Goal: Task Accomplishment & Management: Complete application form

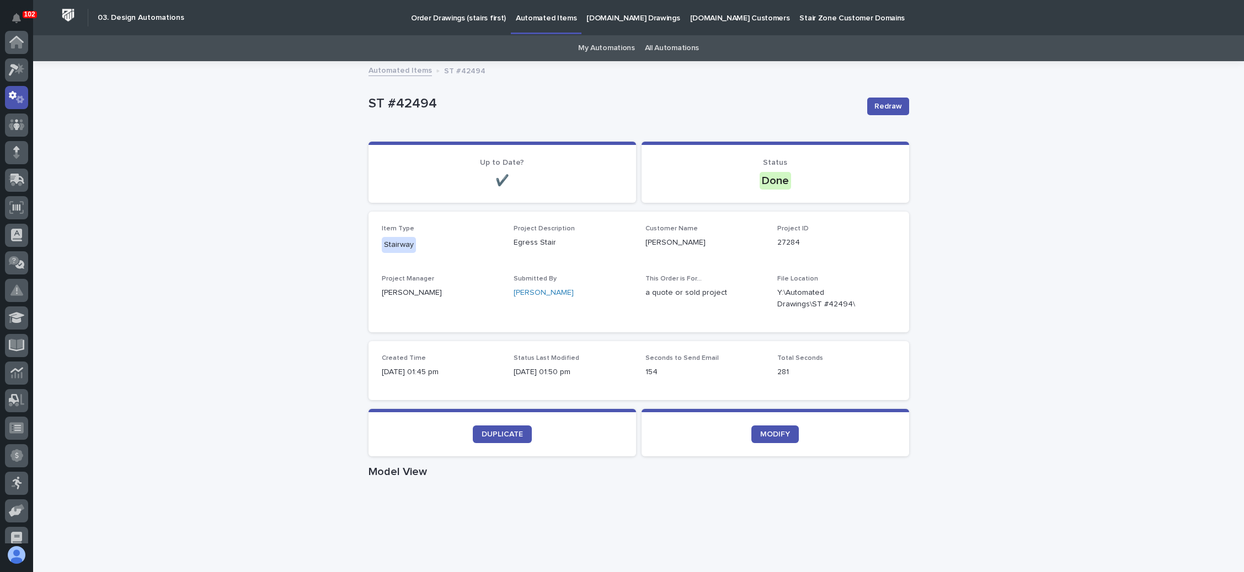
scroll to position [55, 0]
click at [12, 98] on div at bounding box center [16, 98] width 23 height 23
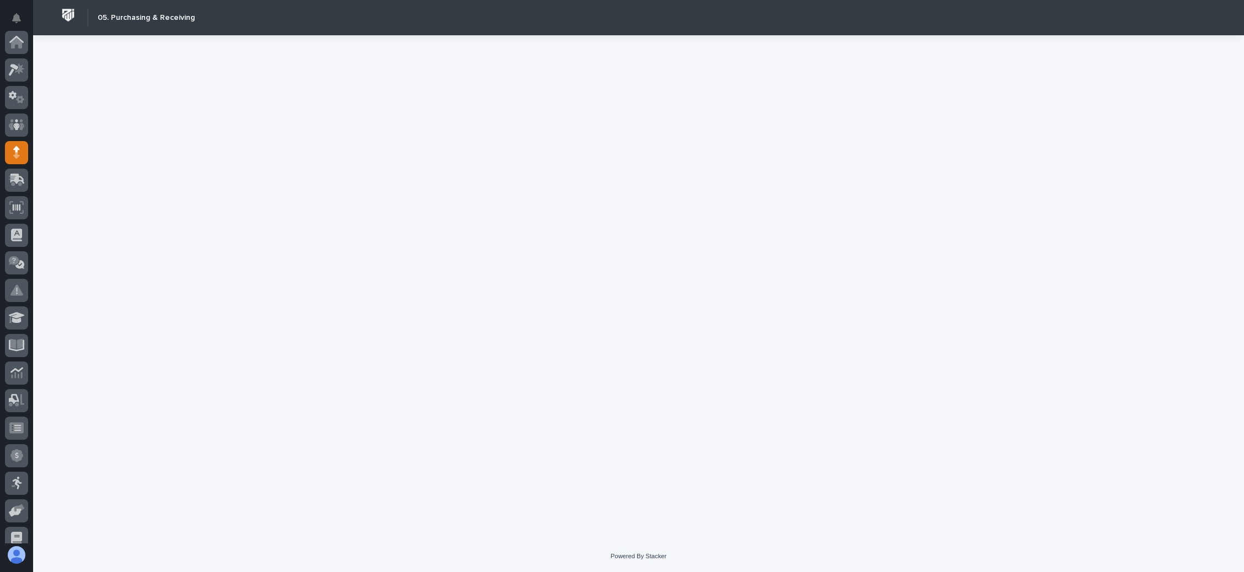
scroll to position [110, 0]
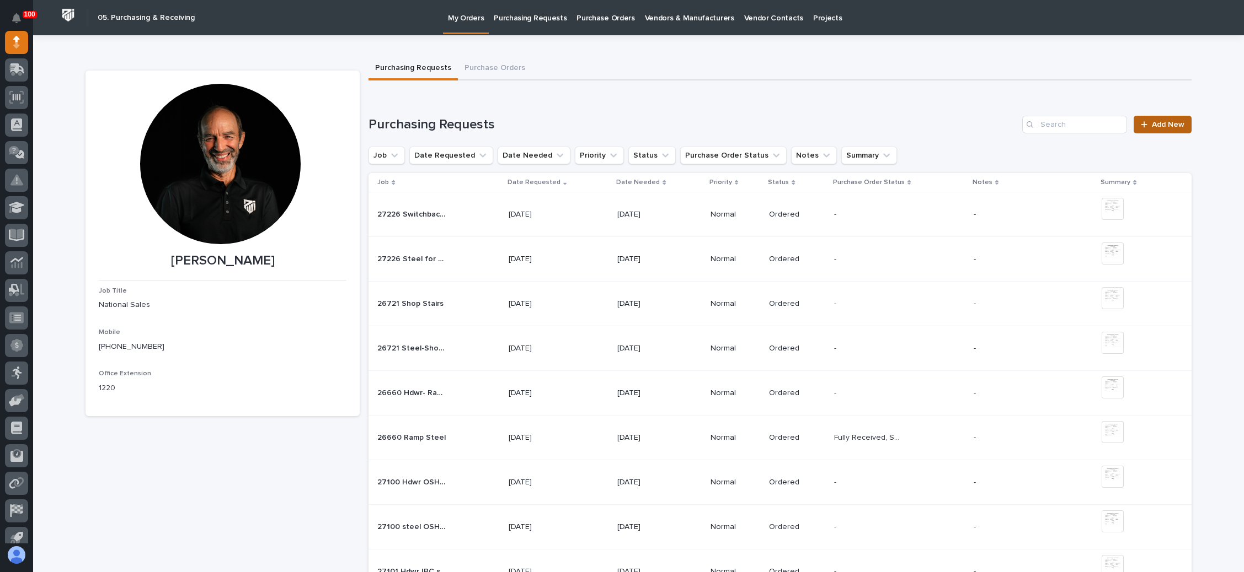
click at [1154, 123] on span "Add New" at bounding box center [1167, 125] width 33 height 8
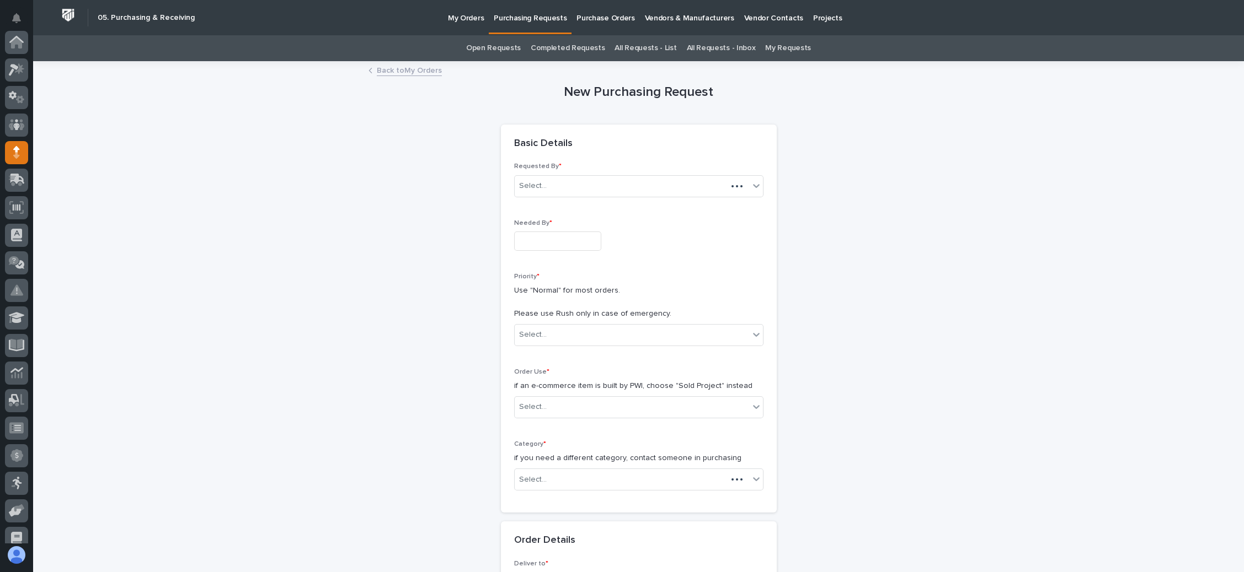
scroll to position [110, 0]
click at [532, 239] on input "text" at bounding box center [557, 241] width 87 height 19
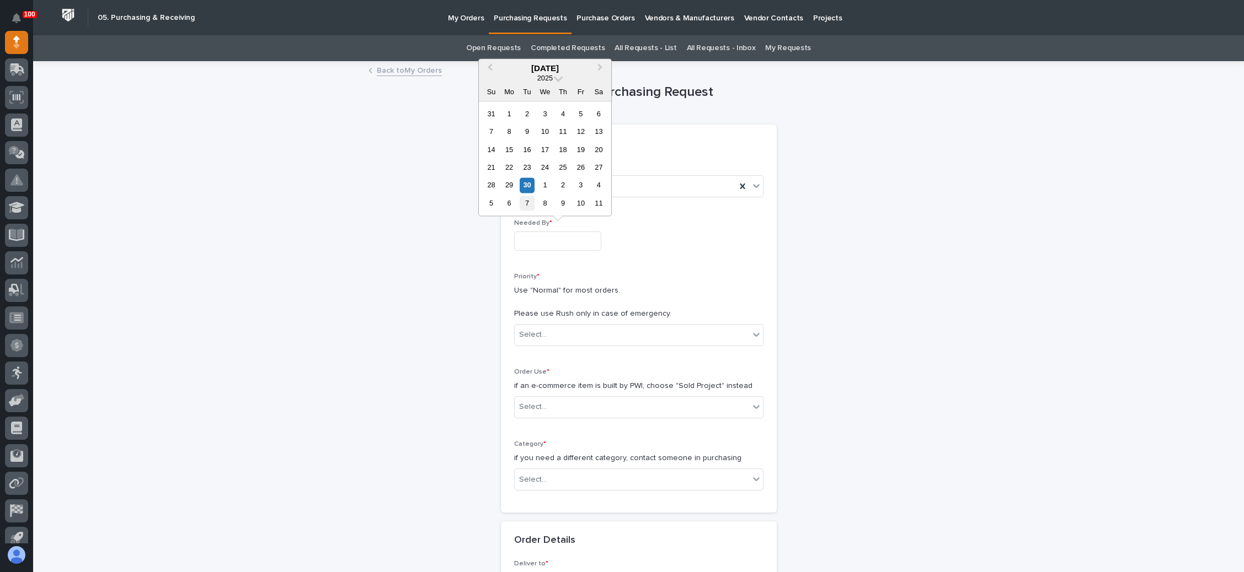
click at [528, 203] on div "7" at bounding box center [526, 203] width 15 height 15
type input "**********"
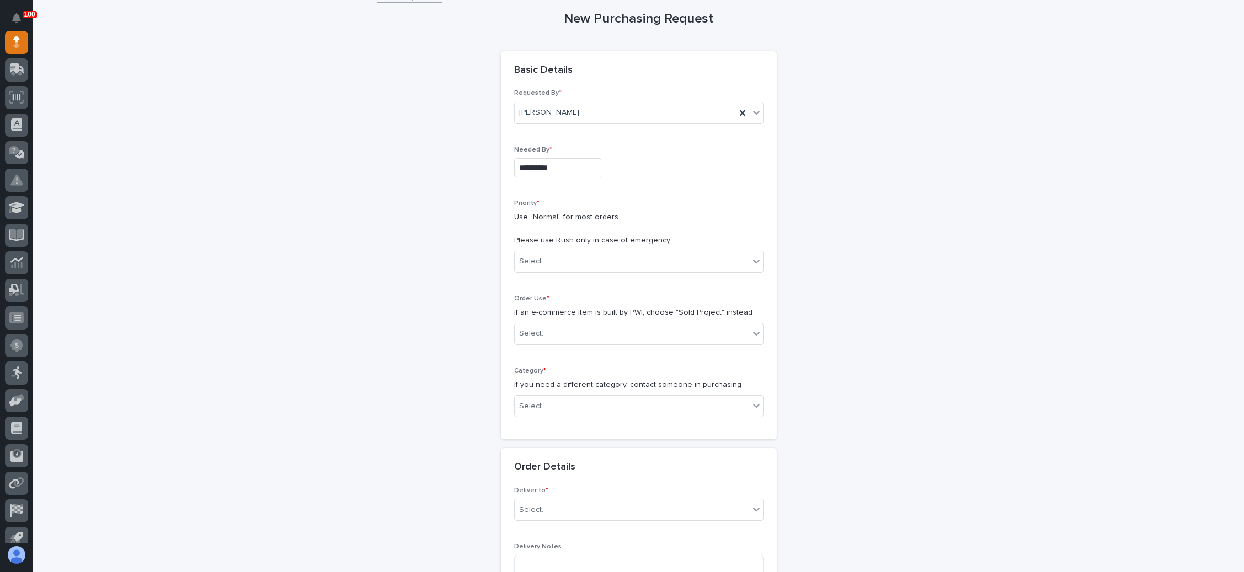
scroll to position [83, 0]
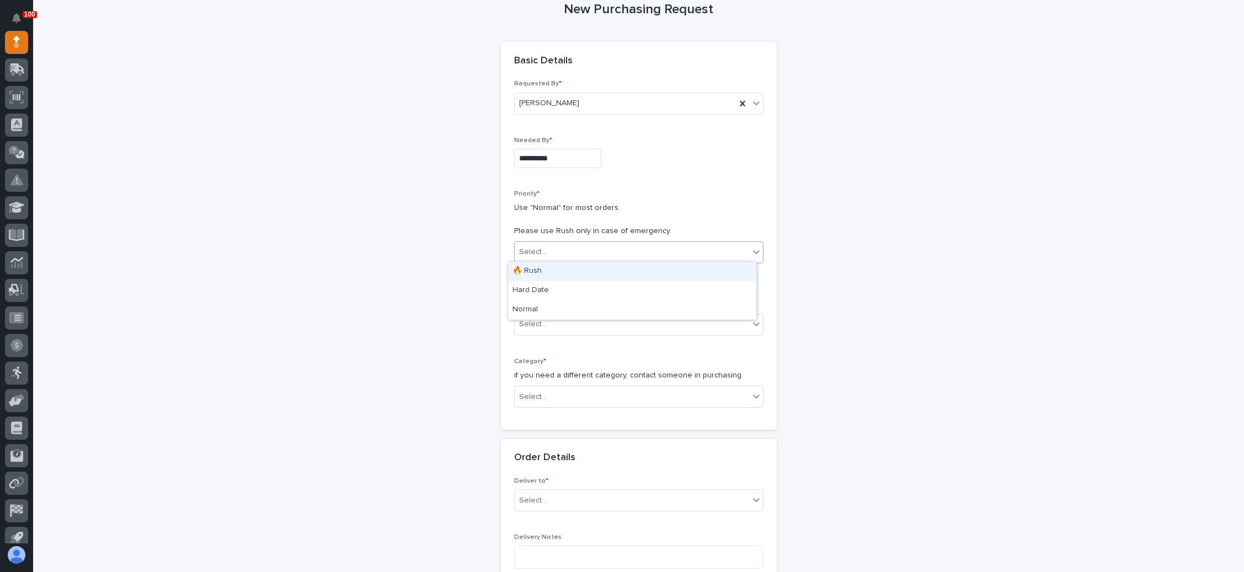
click at [586, 252] on div "Select..." at bounding box center [631, 252] width 234 height 18
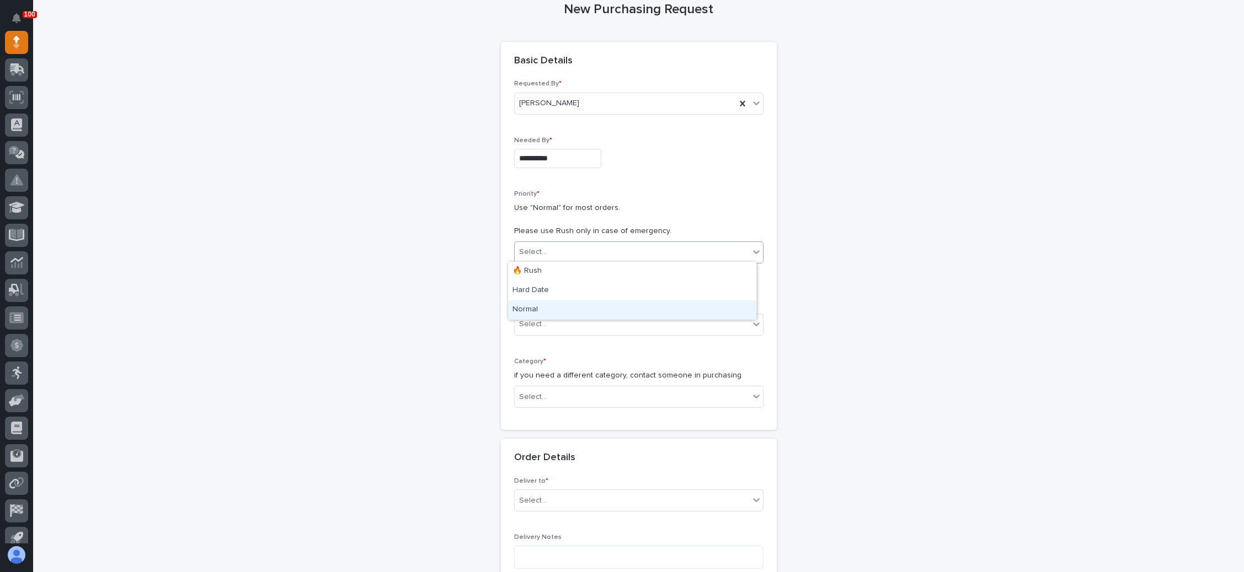
click at [568, 309] on div "Normal" at bounding box center [632, 310] width 248 height 19
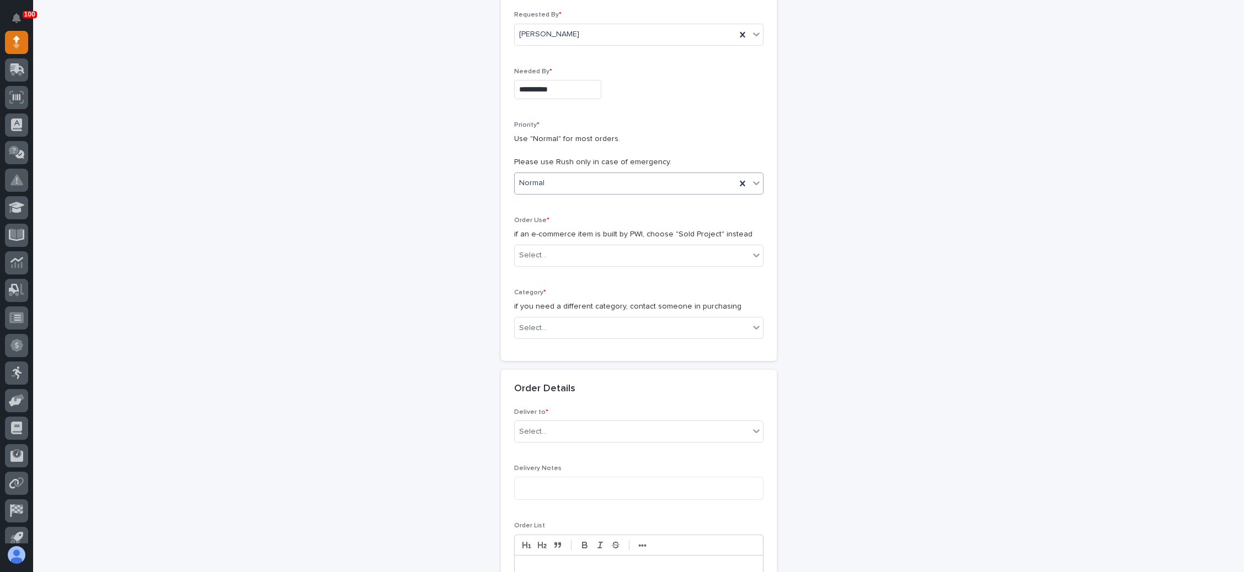
scroll to position [165, 0]
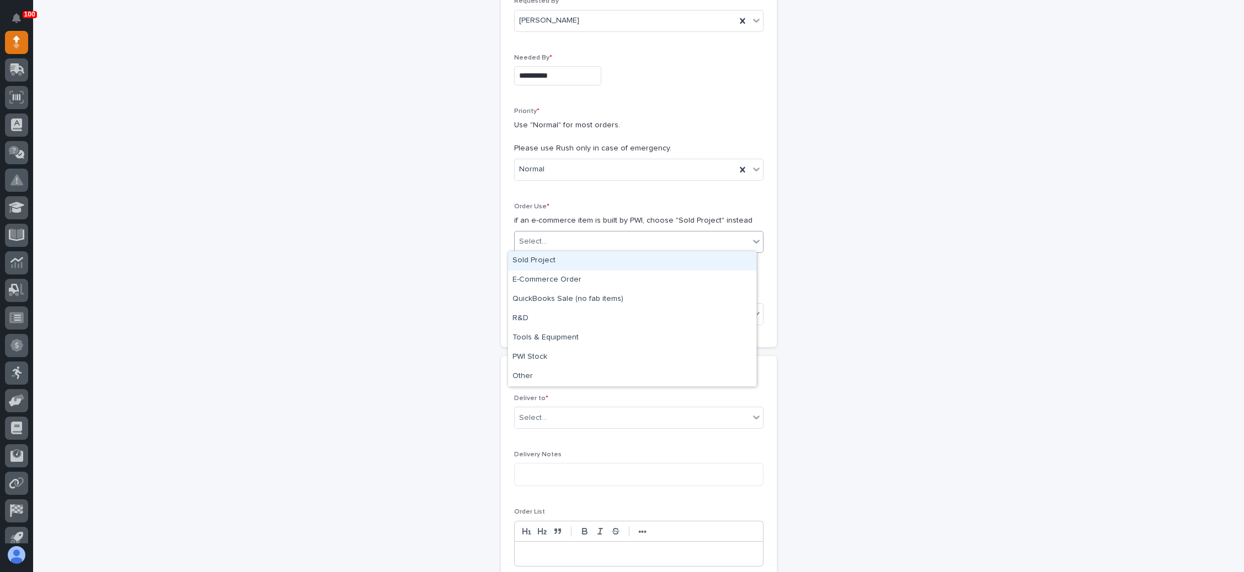
click at [573, 243] on div "Select..." at bounding box center [631, 242] width 234 height 18
click at [582, 262] on div "Sold Project" at bounding box center [632, 260] width 248 height 19
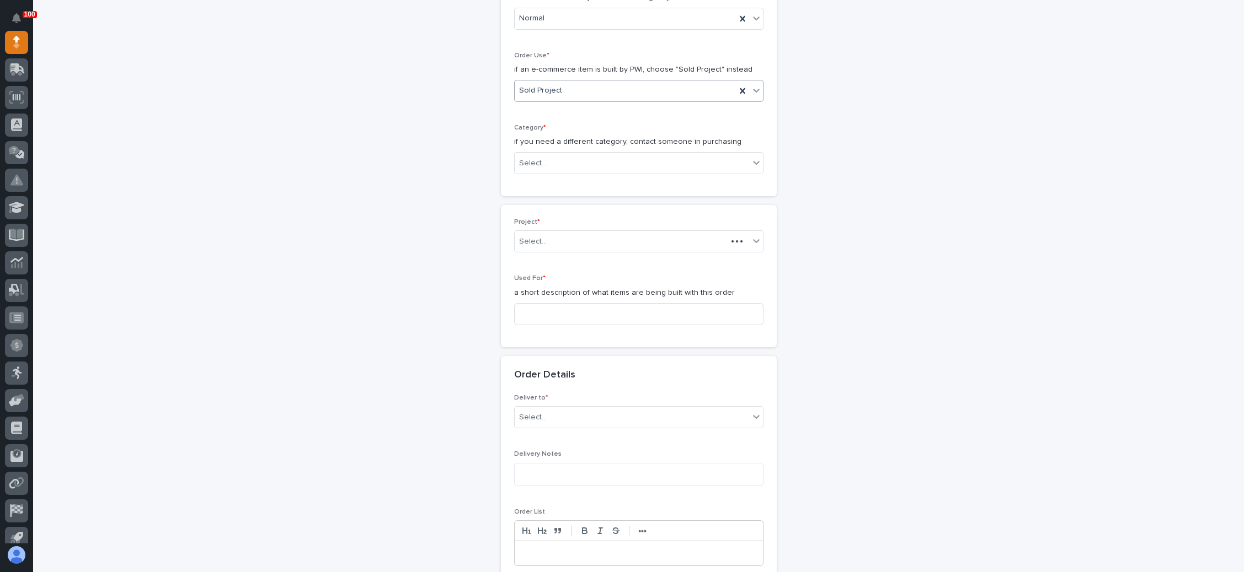
scroll to position [324, 0]
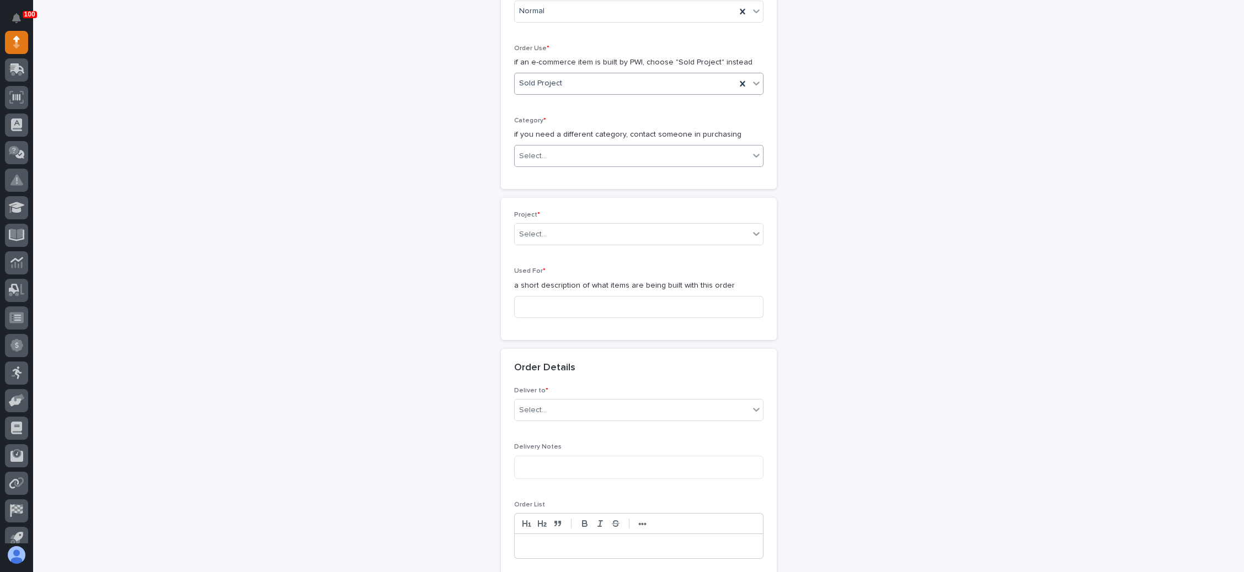
click at [592, 157] on div "Select..." at bounding box center [631, 156] width 234 height 18
click at [603, 274] on div "Parts & Hardware" at bounding box center [632, 270] width 248 height 19
click at [587, 234] on div "Select..." at bounding box center [631, 235] width 234 height 18
type input "*****"
click at [650, 250] on div "27284 - Stair Zone - [PERSON_NAME] Lumber - Church Egress Stairs" at bounding box center [632, 252] width 248 height 19
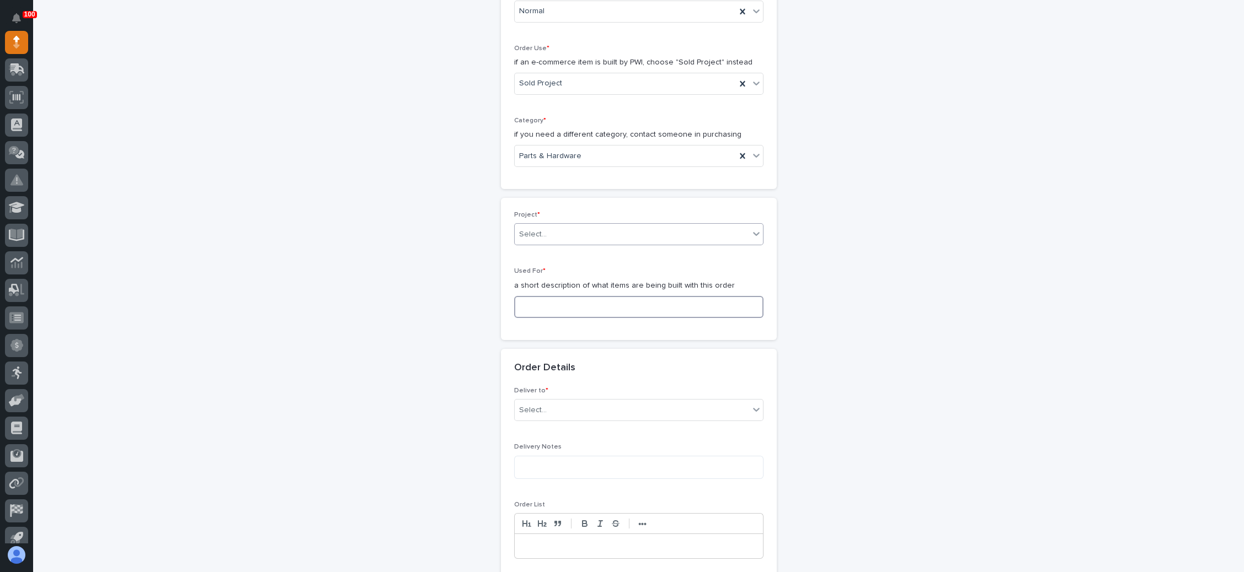
click at [599, 302] on input at bounding box center [638, 307] width 249 height 22
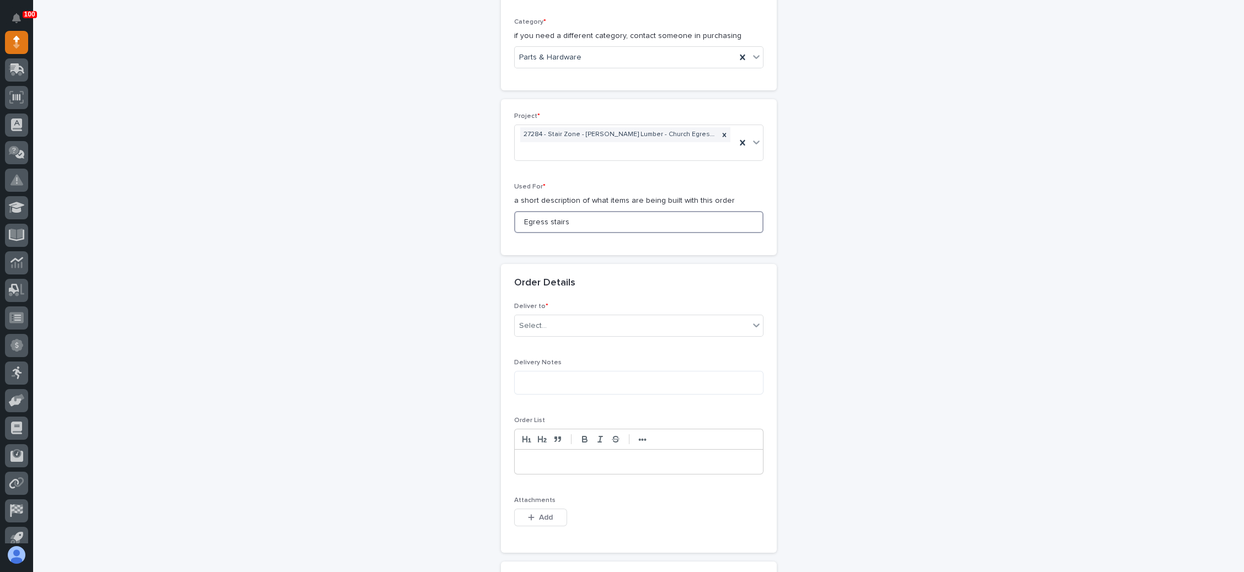
scroll to position [489, 0]
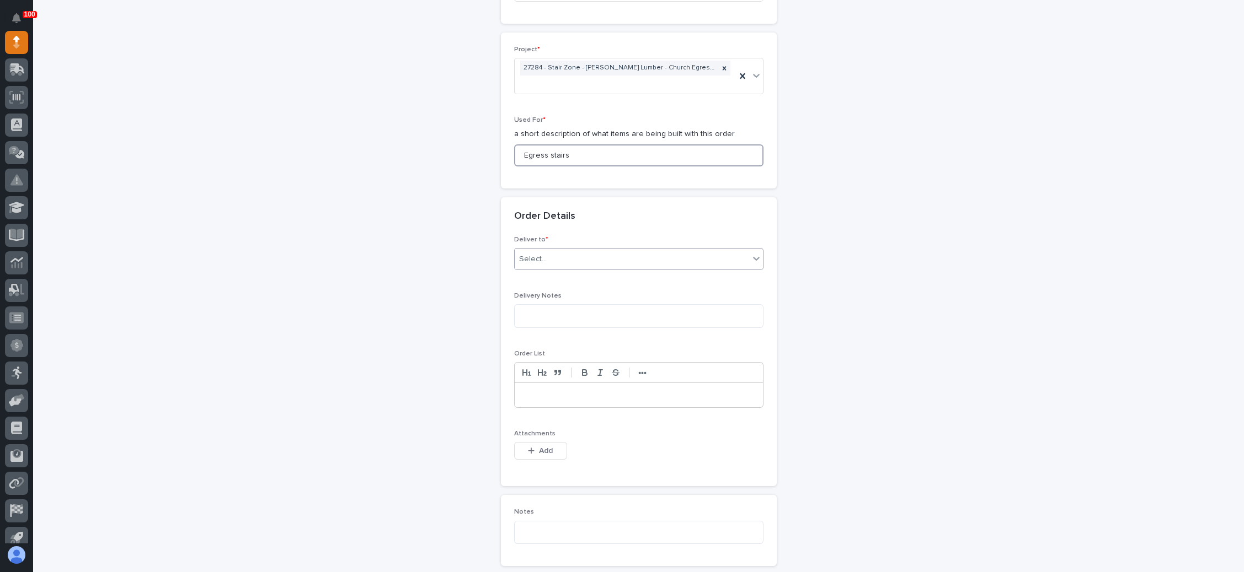
type input "Egress stairs"
click at [592, 250] on div "Select..." at bounding box center [631, 259] width 234 height 18
click at [571, 264] on div "PWI" at bounding box center [632, 262] width 248 height 19
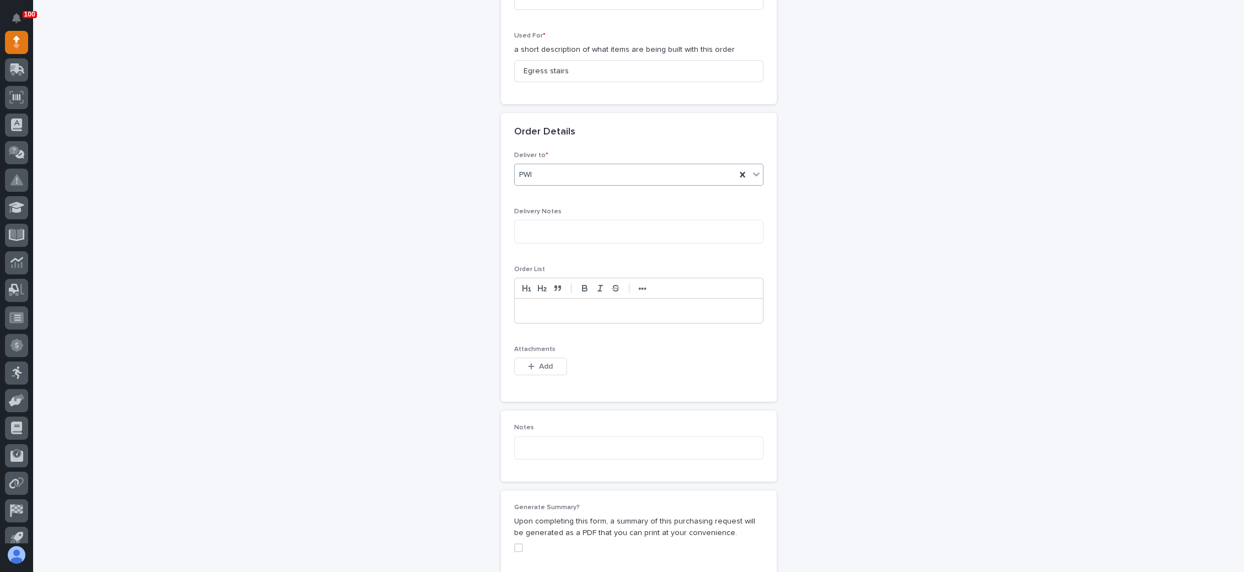
scroll to position [655, 0]
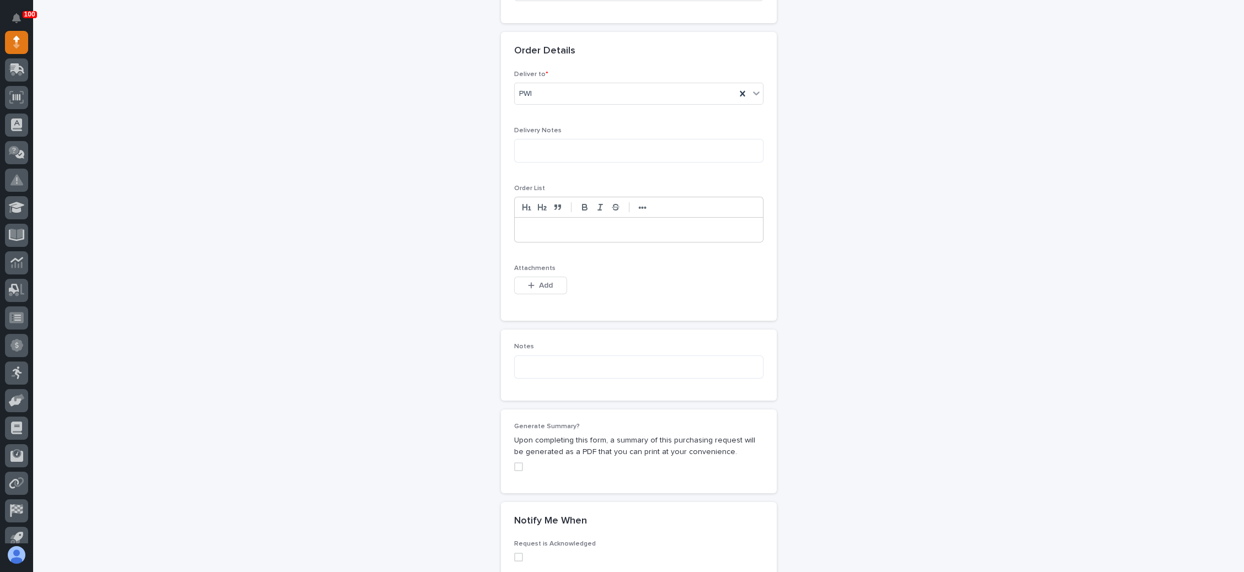
drag, startPoint x: 541, startPoint y: 264, endPoint x: 640, endPoint y: 261, distance: 99.3
click at [541, 281] on span "Add" at bounding box center [546, 286] width 14 height 10
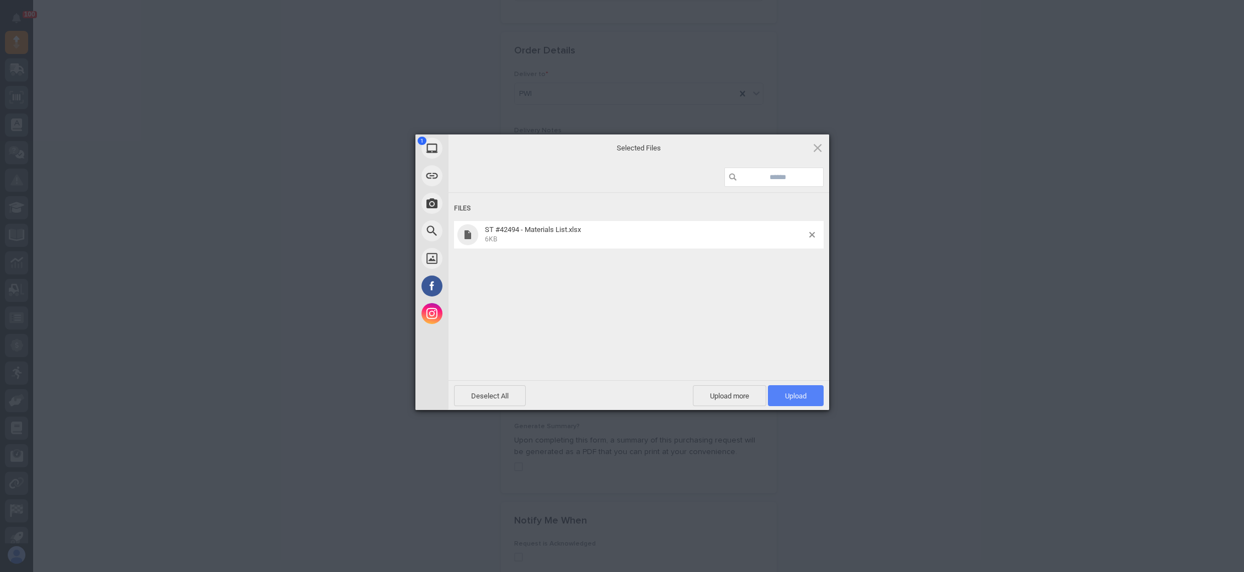
click at [792, 393] on span "Upload 1" at bounding box center [796, 396] width 22 height 8
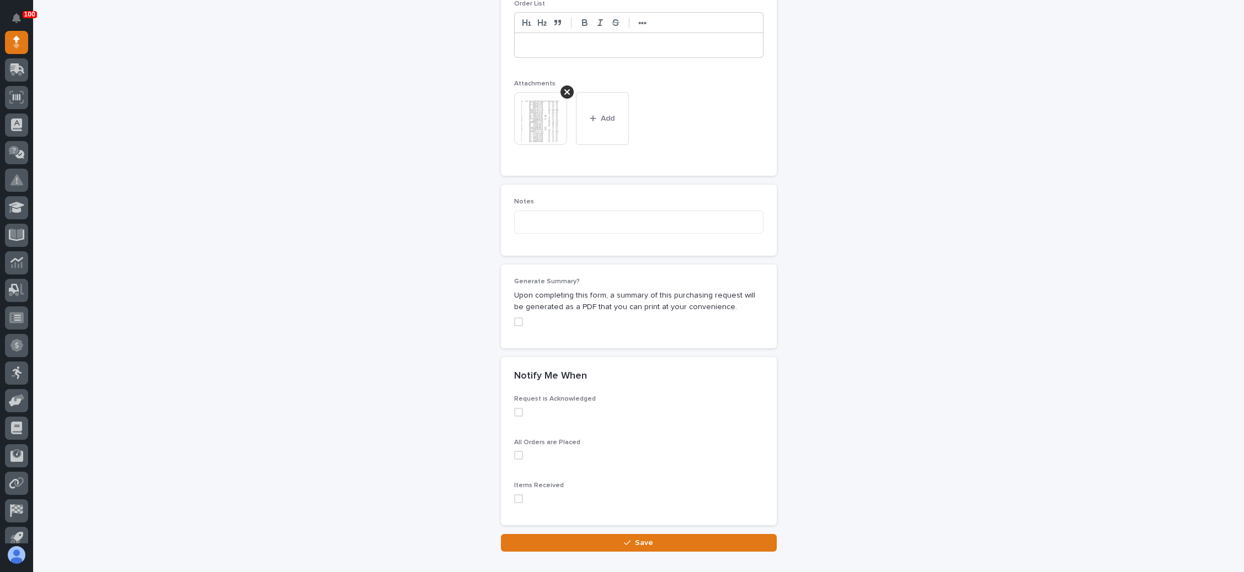
scroll to position [886, 0]
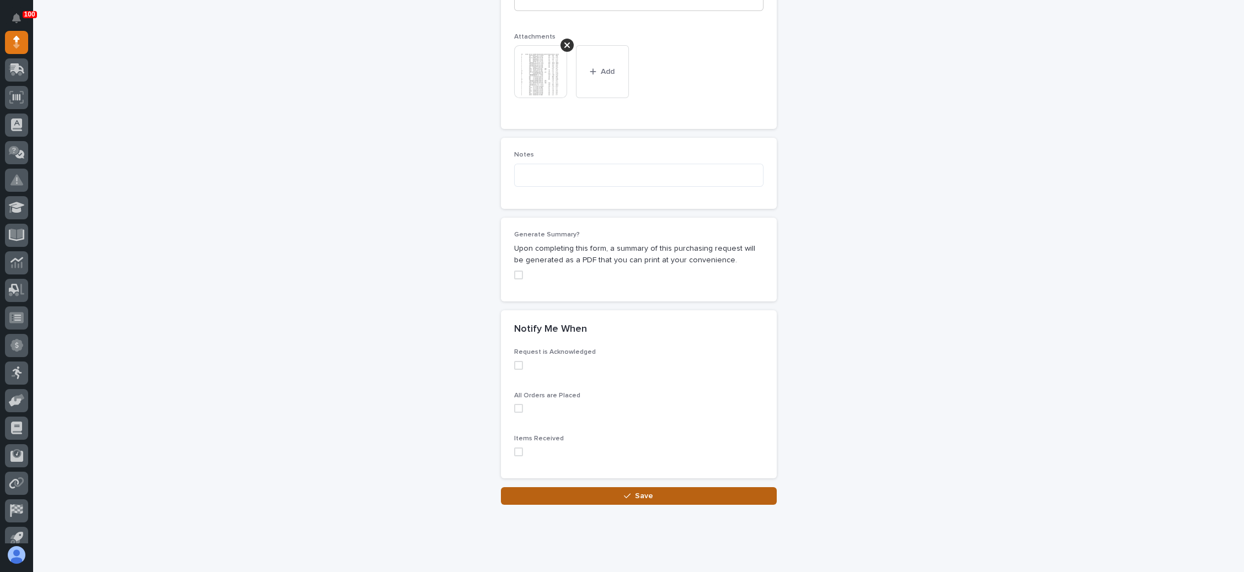
click at [625, 492] on div "button" at bounding box center [629, 496] width 11 height 8
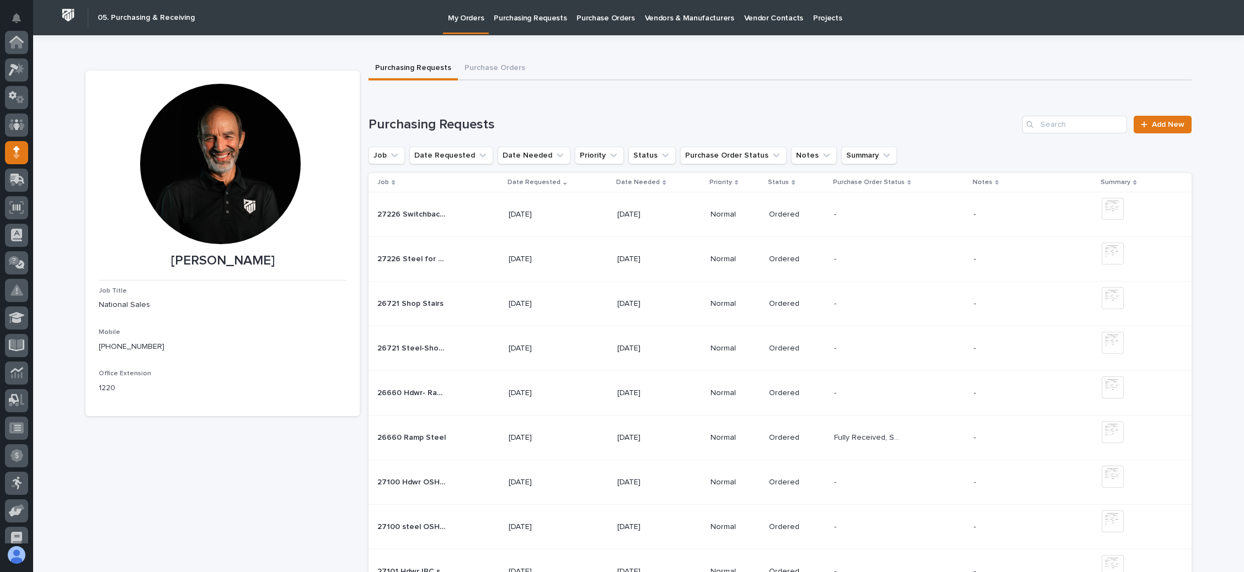
scroll to position [110, 0]
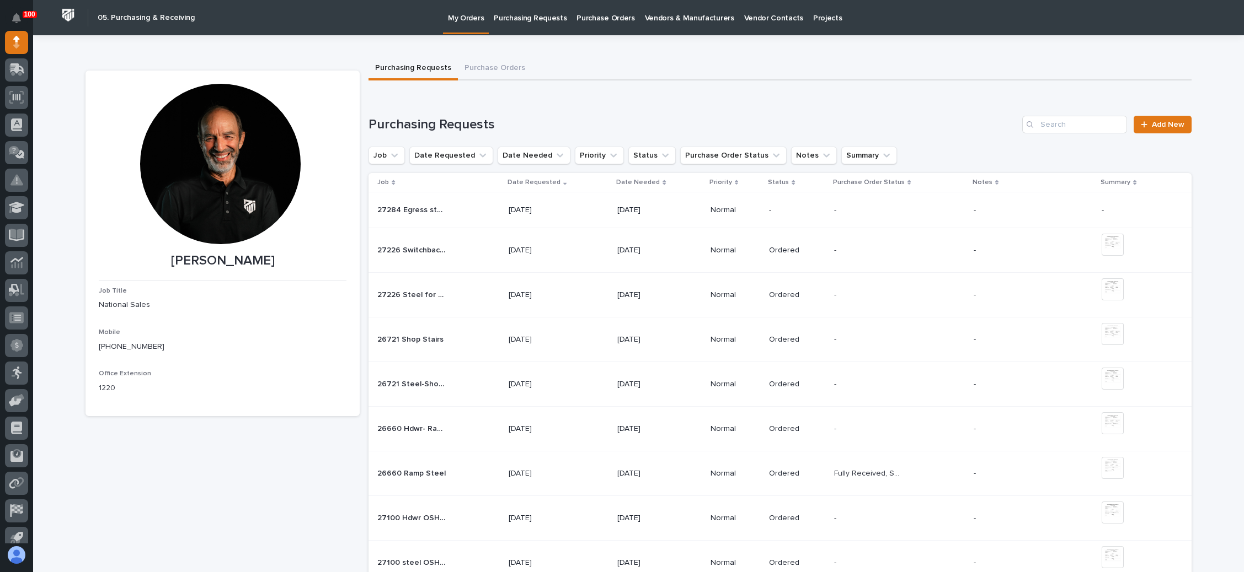
click at [864, 208] on p at bounding box center [868, 210] width 69 height 9
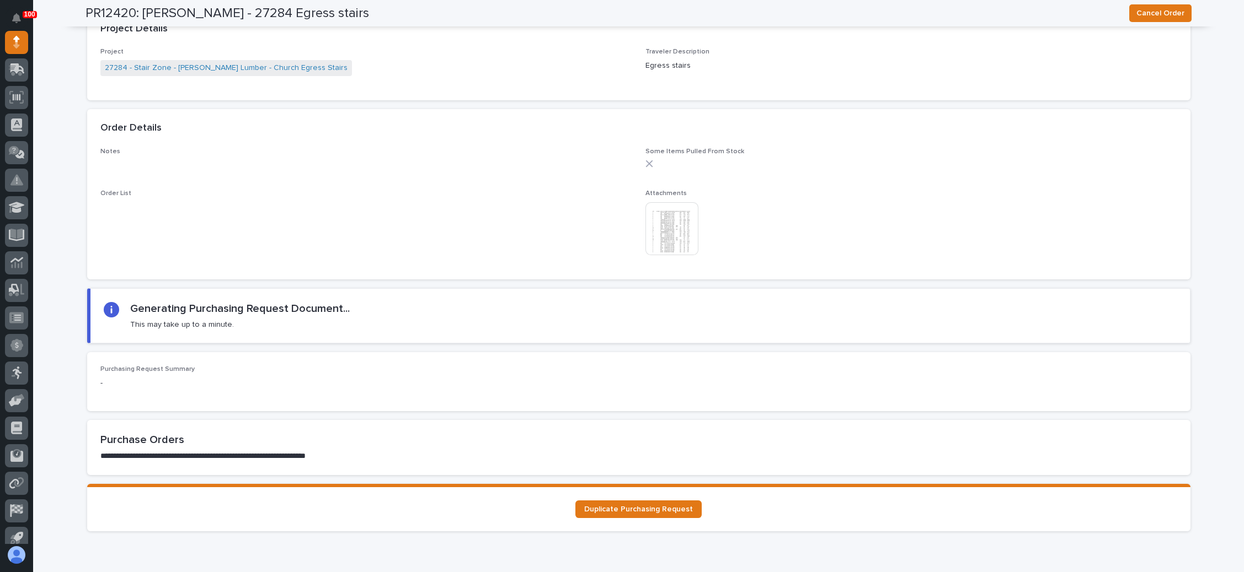
scroll to position [843, 0]
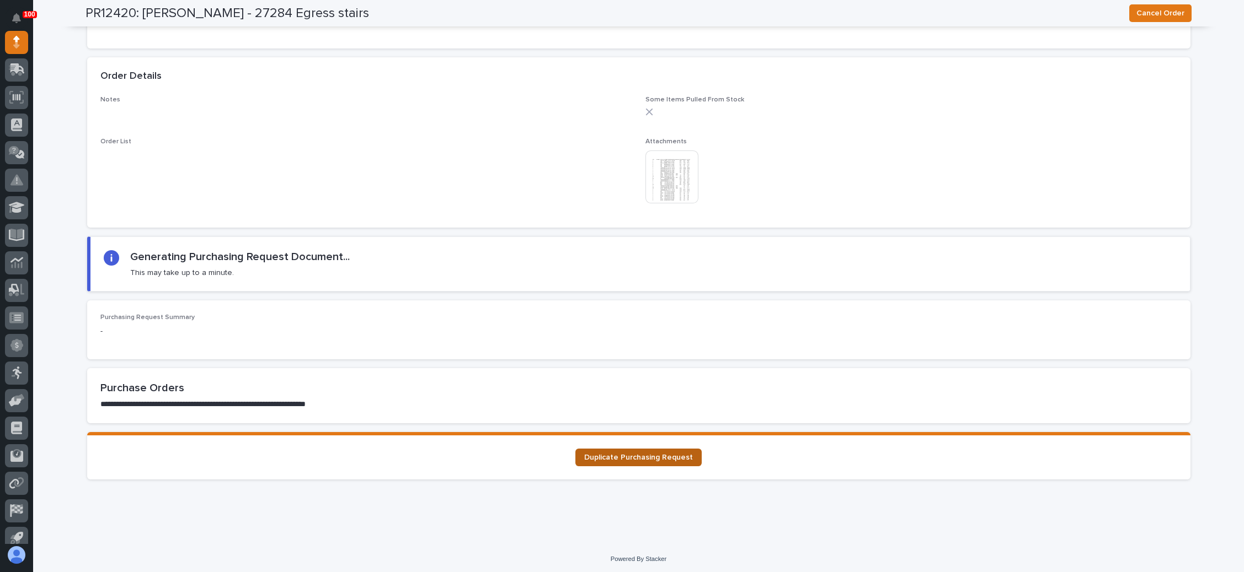
click at [666, 449] on link "Duplicate Purchasing Request" at bounding box center [638, 458] width 126 height 18
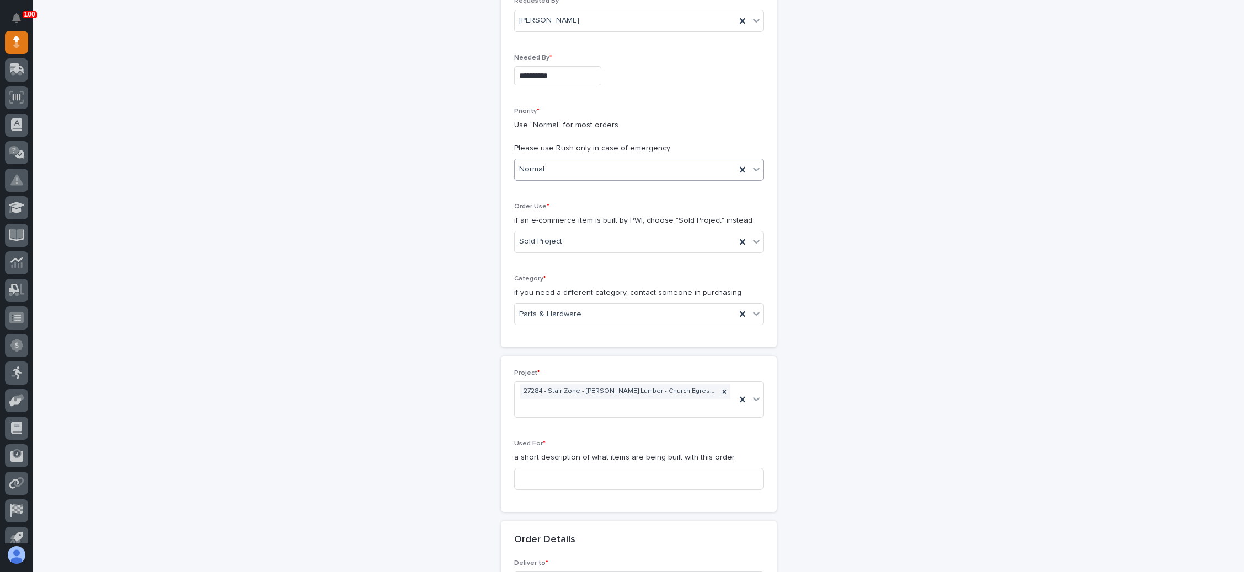
scroll to position [248, 0]
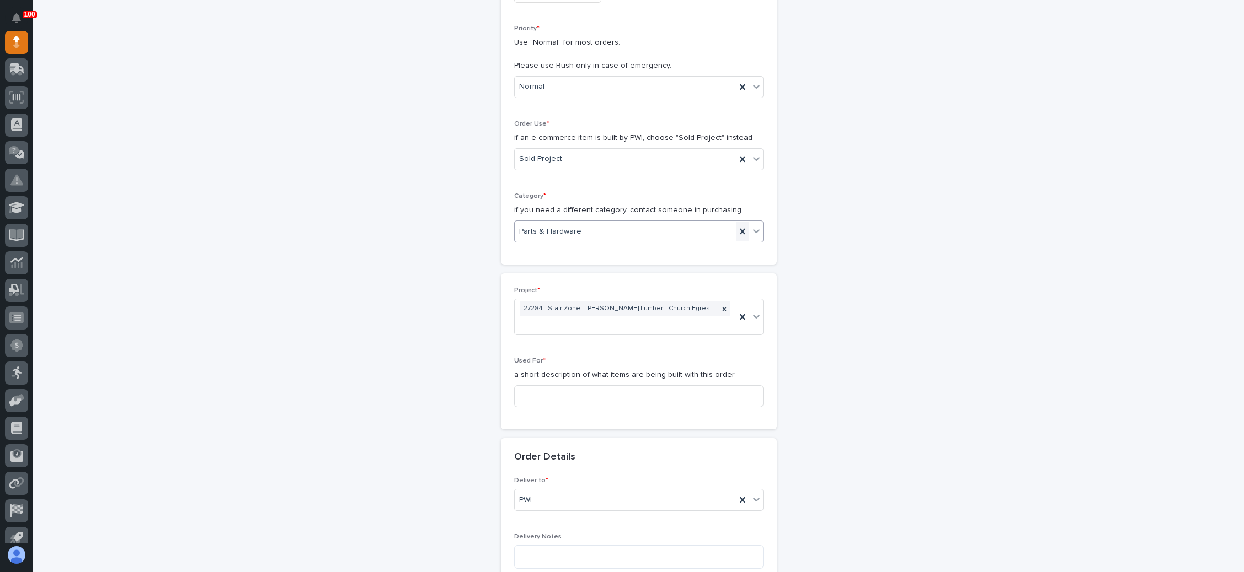
drag, startPoint x: 731, startPoint y: 232, endPoint x: 696, endPoint y: 232, distance: 35.3
click at [737, 232] on icon at bounding box center [742, 231] width 11 height 11
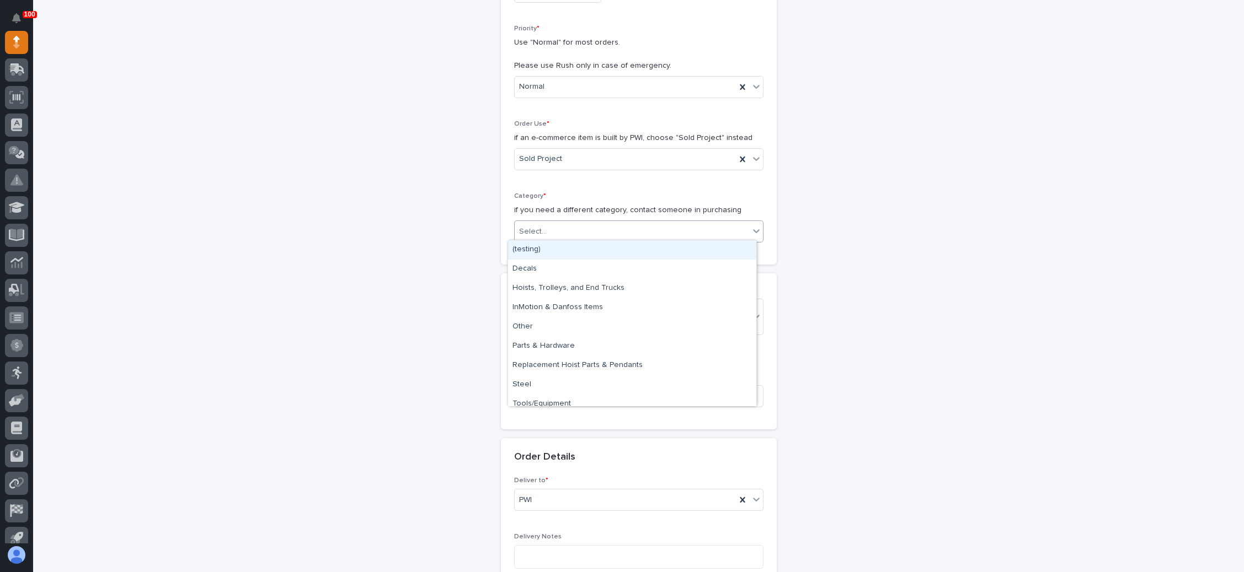
click at [751, 229] on icon at bounding box center [756, 231] width 11 height 11
click at [590, 383] on div "Steel" at bounding box center [632, 385] width 248 height 19
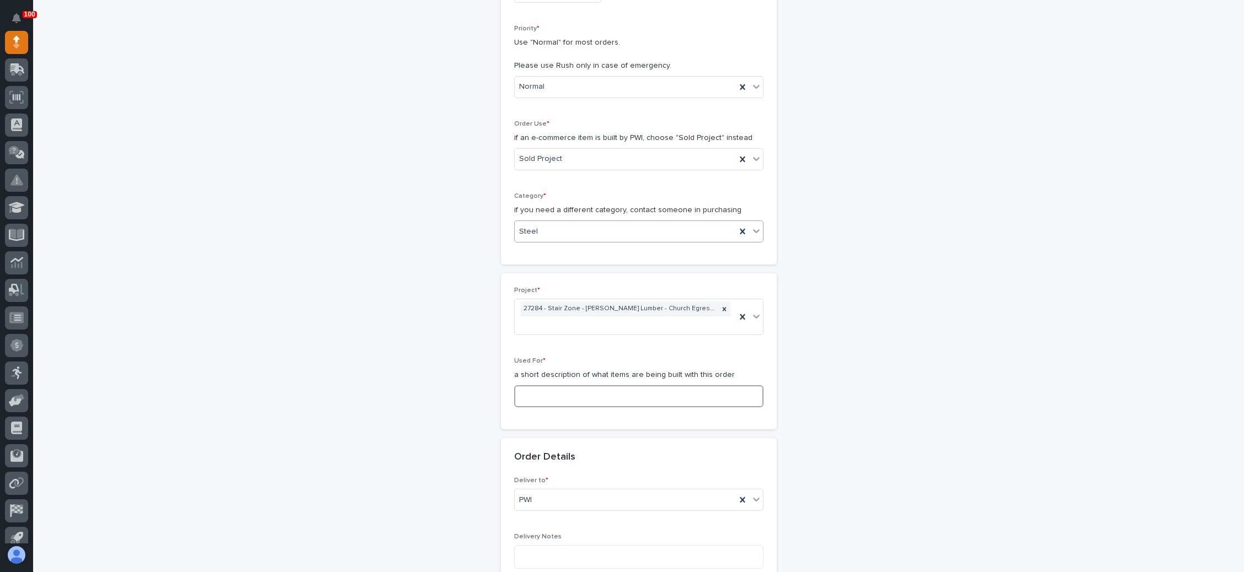
click at [586, 385] on input at bounding box center [638, 396] width 249 height 22
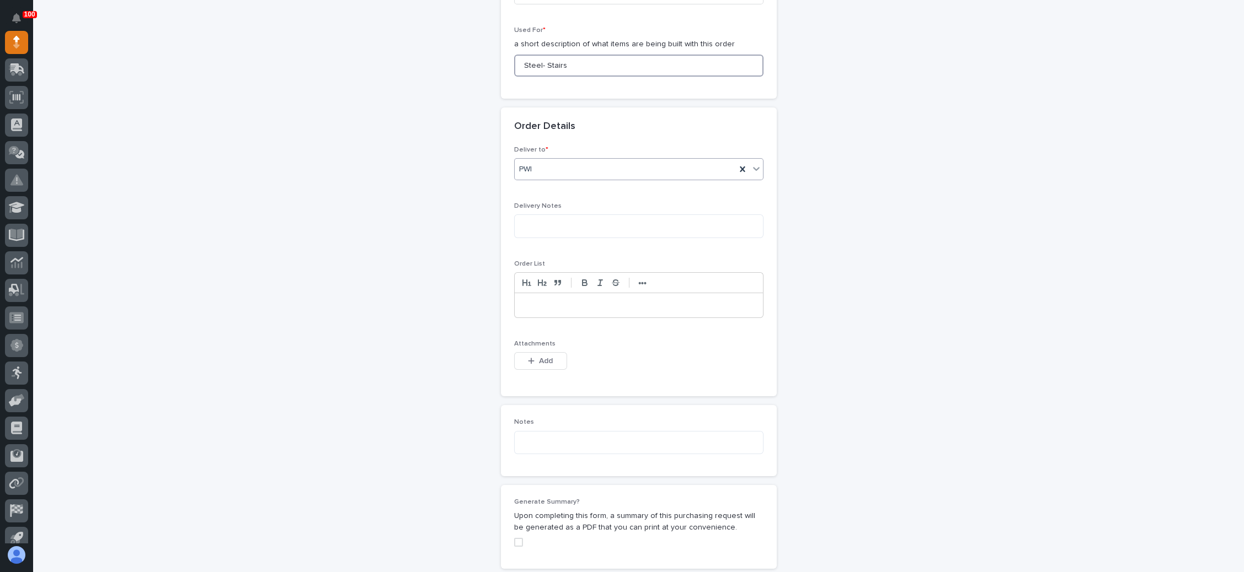
scroll to position [662, 0]
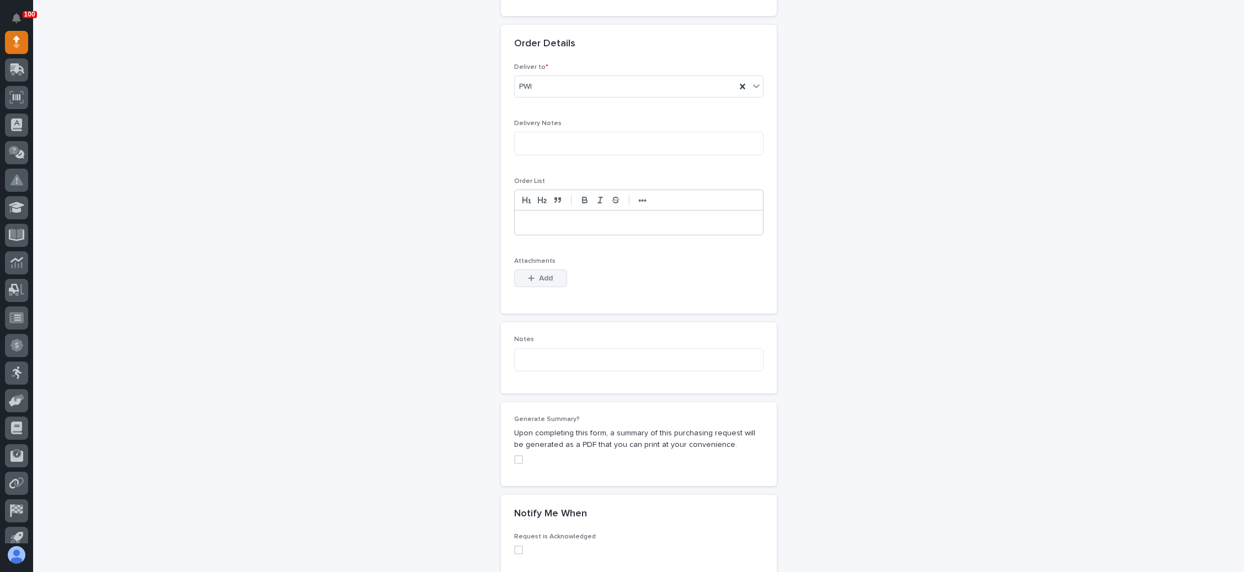
type input "Steel- Stairs"
click at [540, 274] on span "Add" at bounding box center [546, 279] width 14 height 10
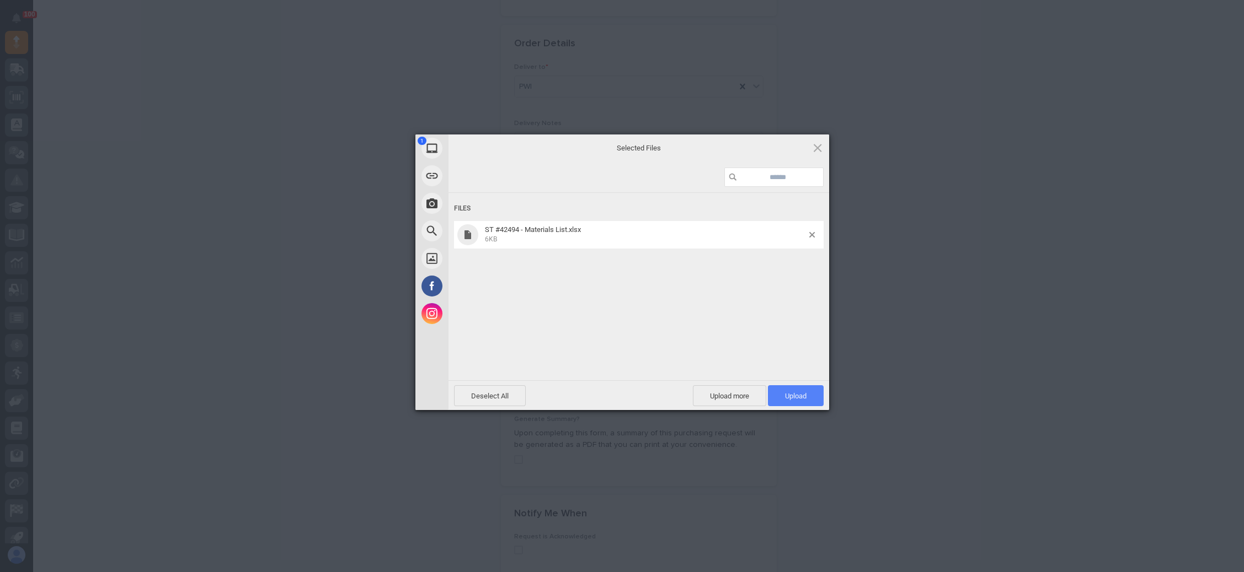
click at [802, 397] on span "Upload 1" at bounding box center [796, 396] width 22 height 8
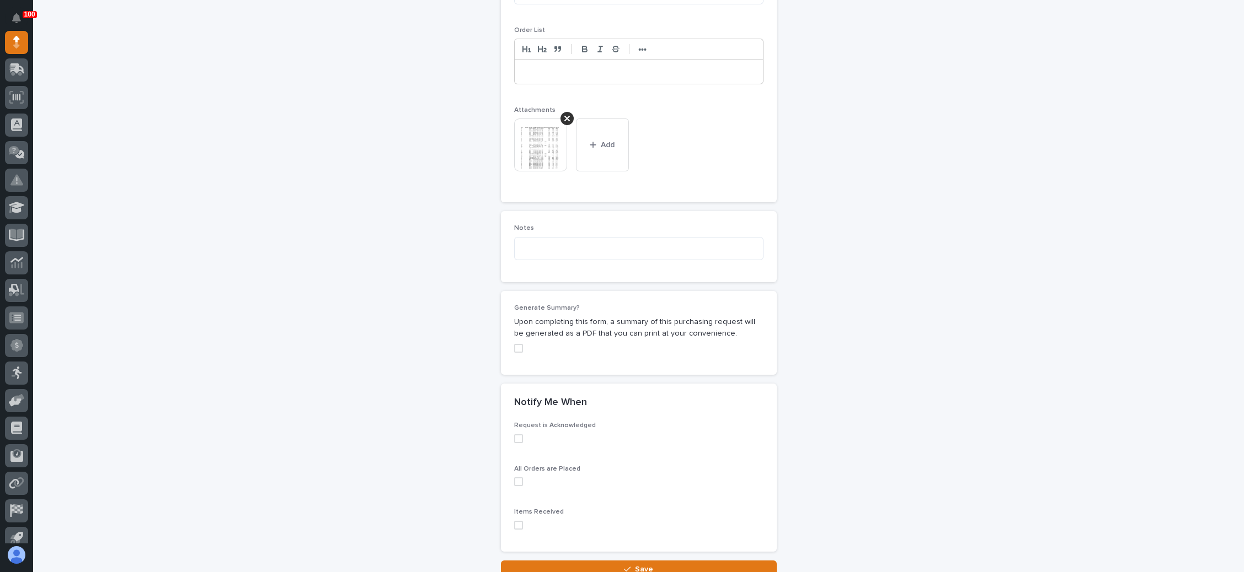
scroll to position [886, 0]
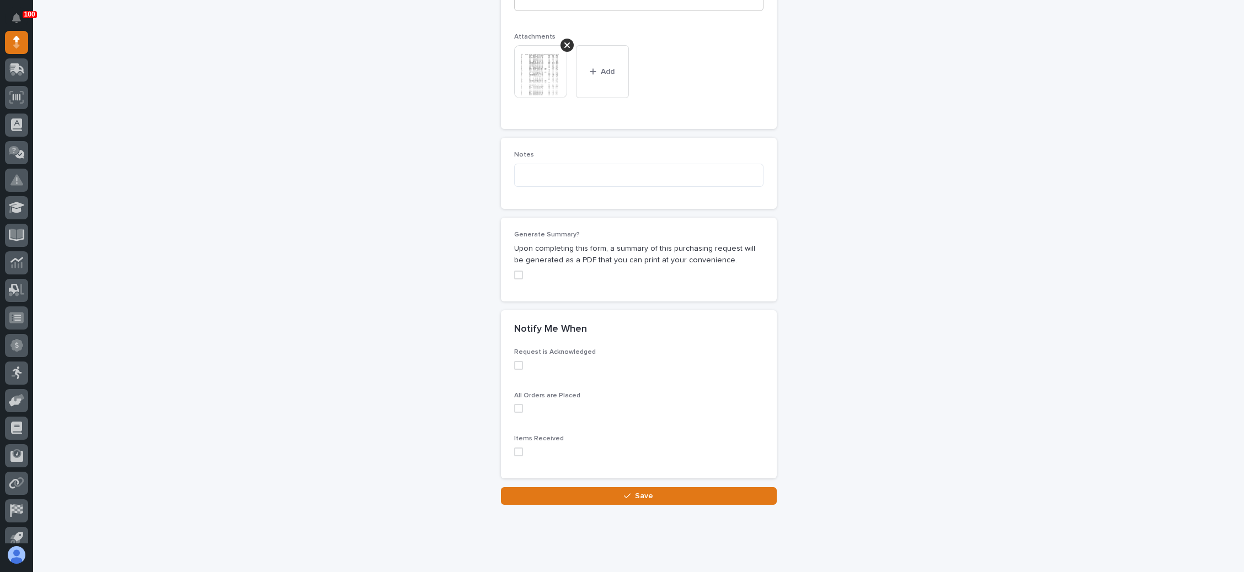
drag, startPoint x: 627, startPoint y: 478, endPoint x: 635, endPoint y: 474, distance: 8.4
click at [628, 492] on div "button" at bounding box center [629, 496] width 11 height 8
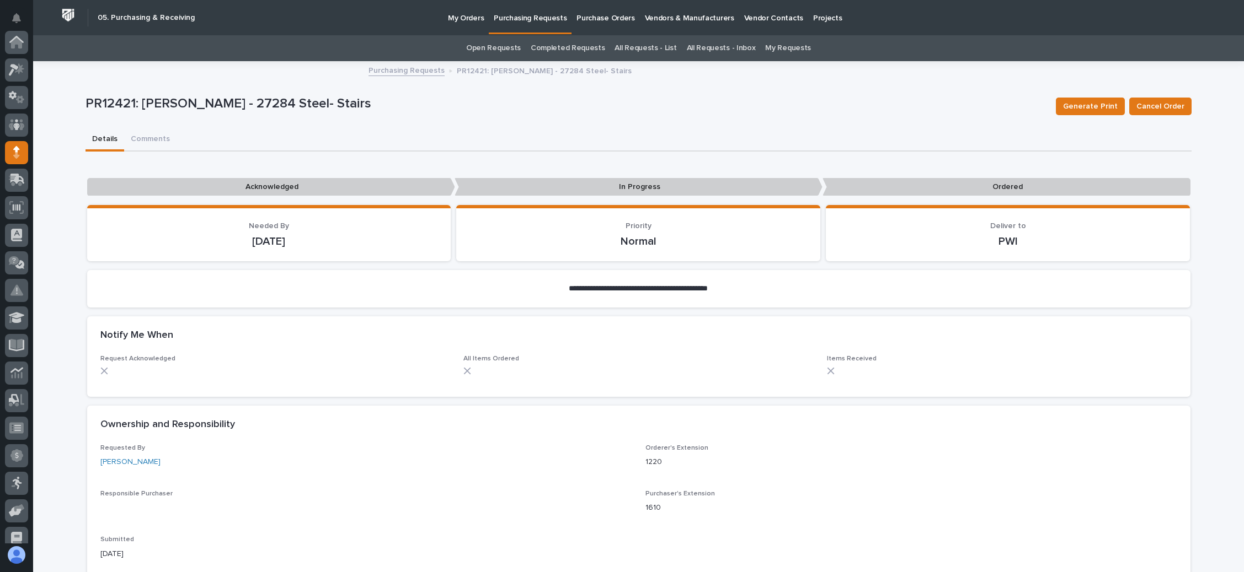
scroll to position [110, 0]
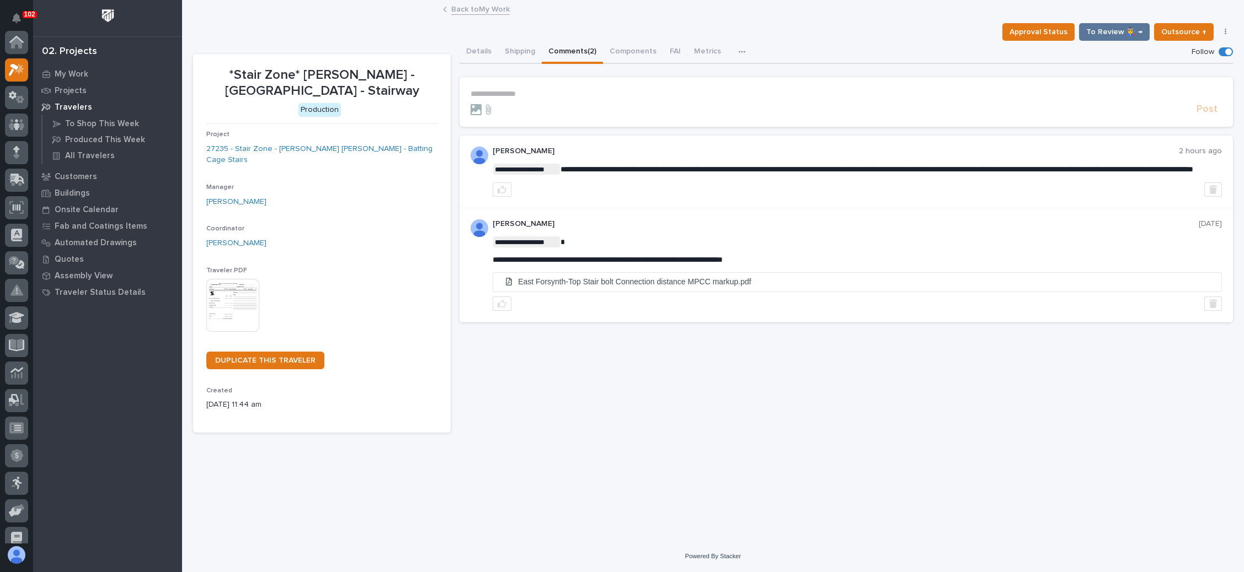
scroll to position [27, 0]
click at [480, 4] on link "Back to My Work" at bounding box center [480, 8] width 58 height 13
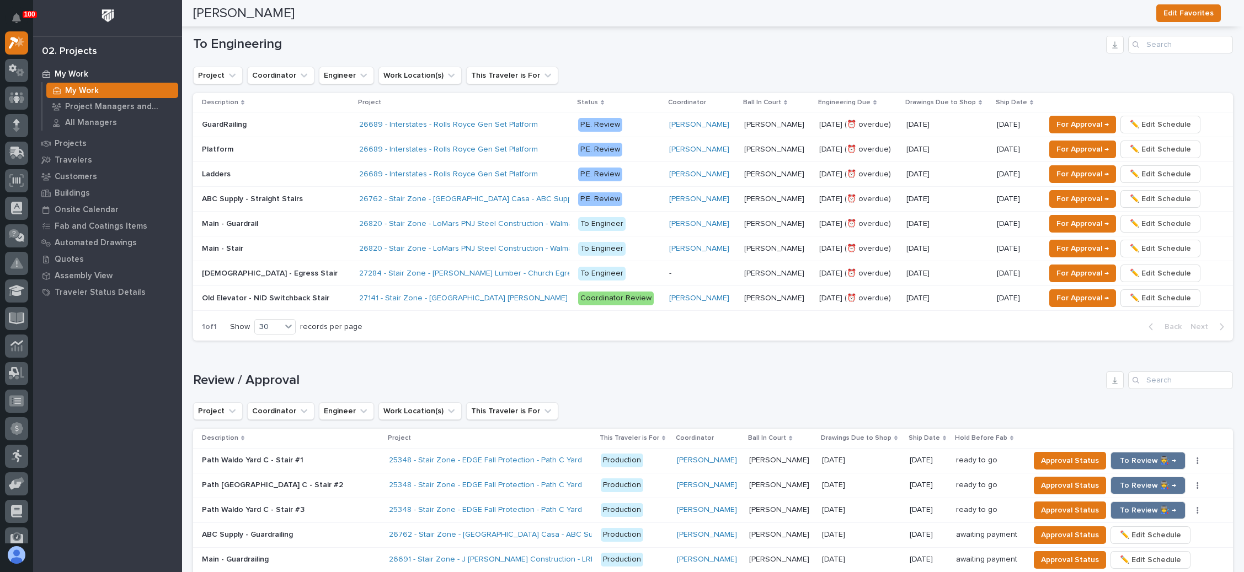
scroll to position [662, 0]
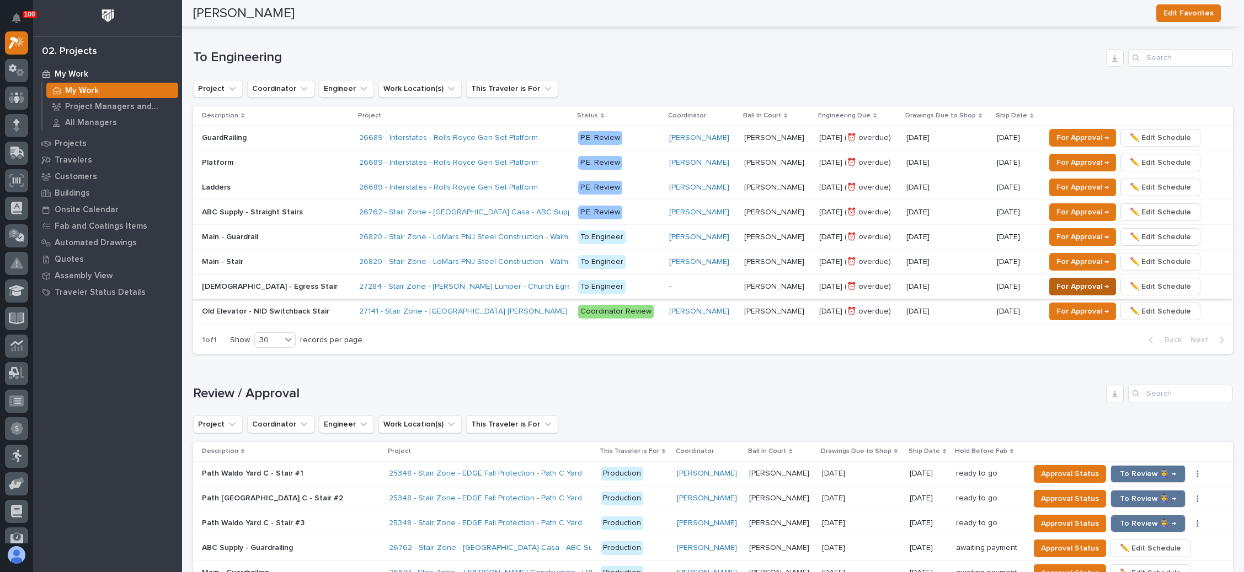
click at [1064, 280] on span "For Approval →" at bounding box center [1082, 286] width 52 height 13
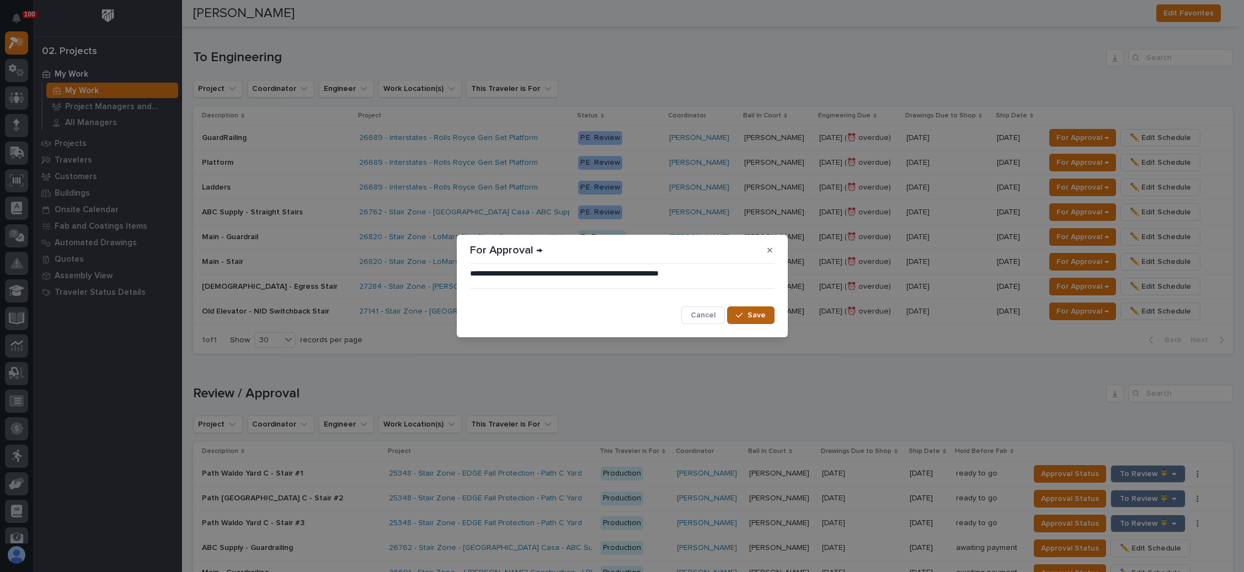
click at [744, 308] on button "Save" at bounding box center [750, 316] width 47 height 18
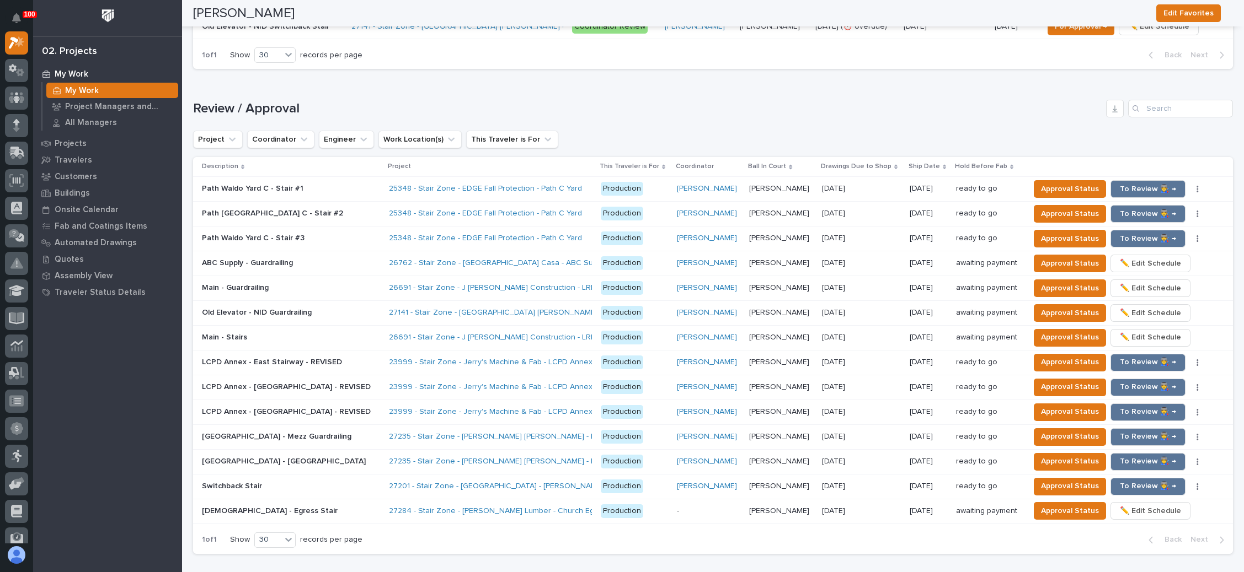
scroll to position [1005, 0]
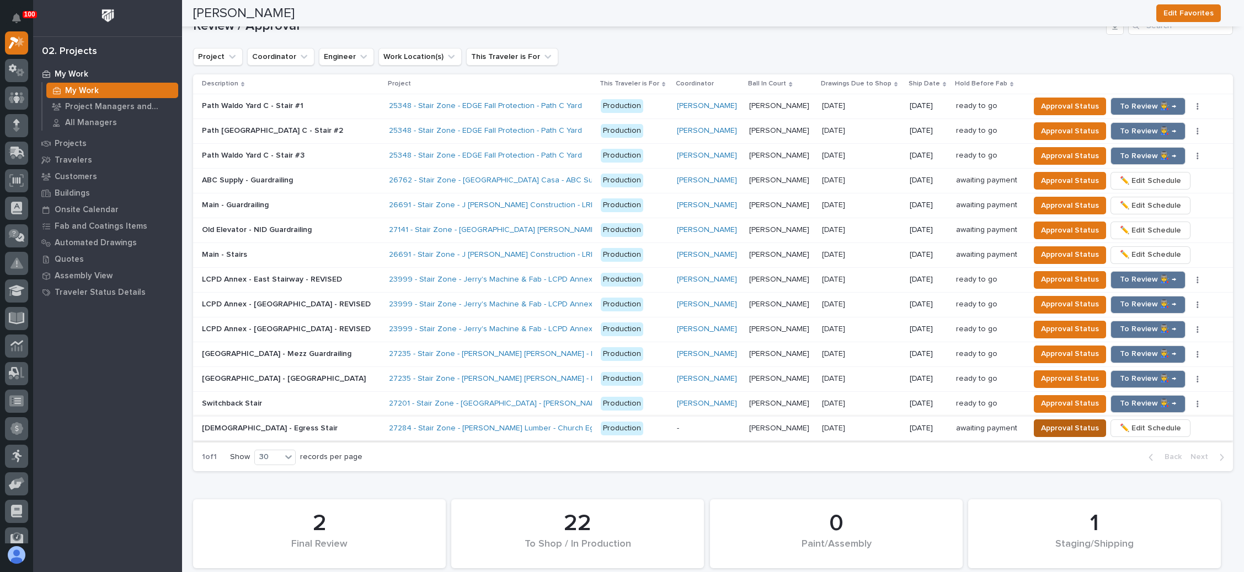
click at [1046, 423] on span "Approval Status" at bounding box center [1070, 428] width 58 height 13
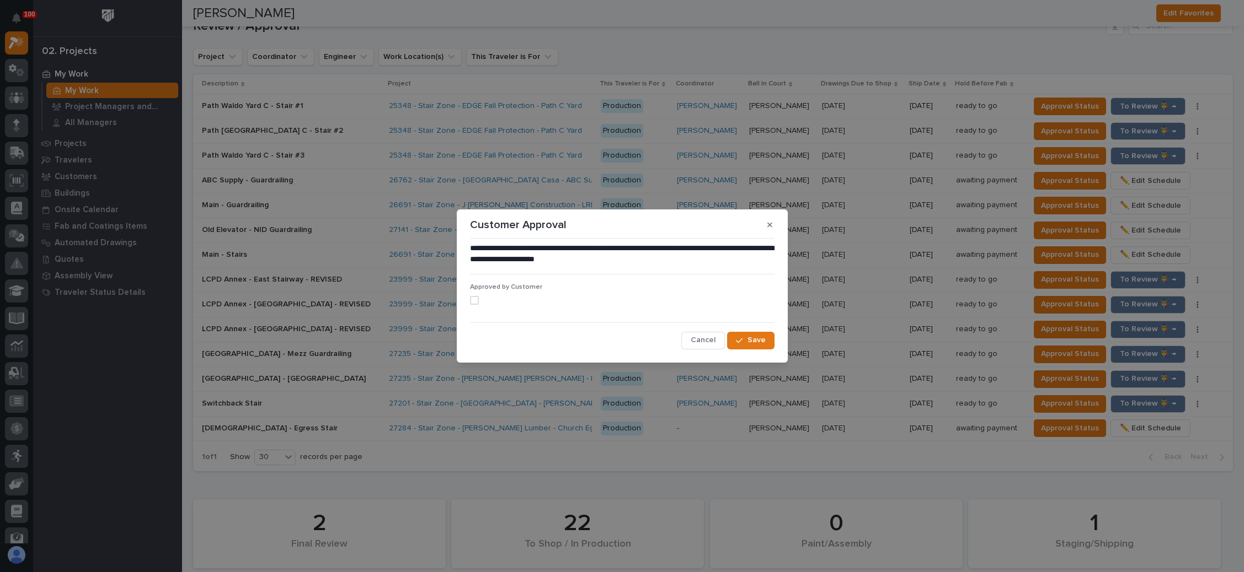
click at [473, 298] on span at bounding box center [474, 300] width 9 height 9
click at [742, 335] on button "Save" at bounding box center [750, 341] width 47 height 18
